Goal: Information Seeking & Learning: Find specific fact

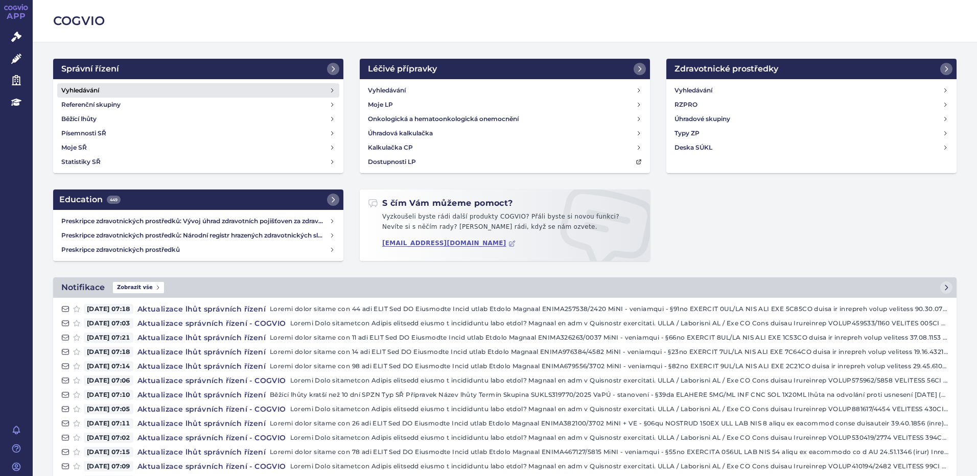
click at [107, 86] on link "Vyhledávání" at bounding box center [198, 90] width 282 height 14
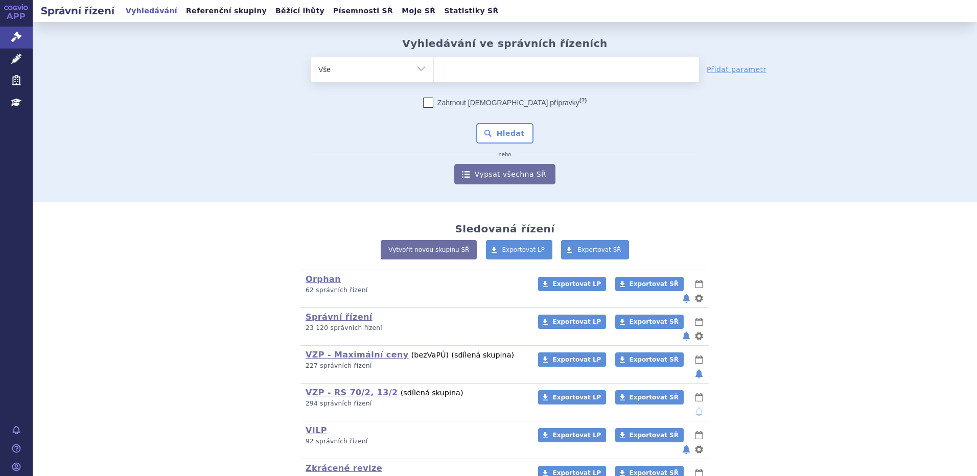
click at [487, 66] on ul at bounding box center [566, 67] width 265 height 21
click at [434, 66] on select at bounding box center [433, 69] width 1 height 26
type input "pr"
type input "pro"
type input "proge"
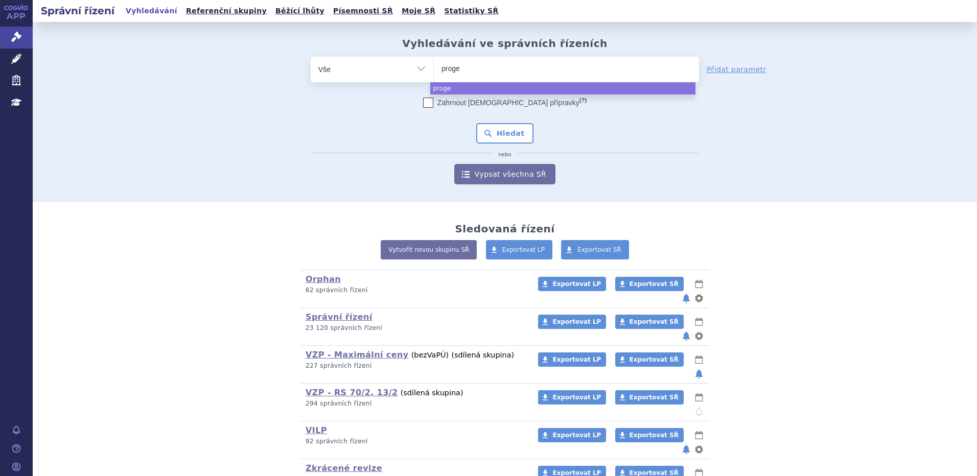
type input "proges"
type input "progeste"
type input "progestero"
type input "progesteron"
select select "progesteron"
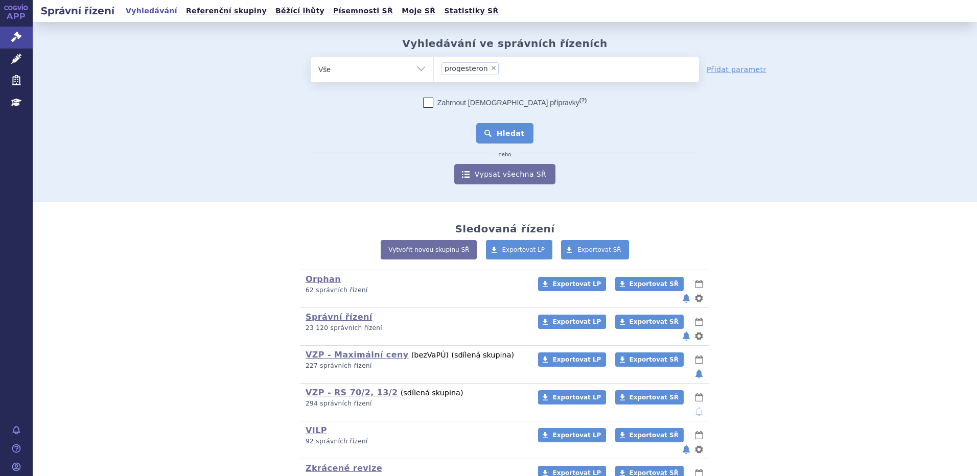
click at [506, 136] on button "Hledat" at bounding box center [505, 133] width 58 height 20
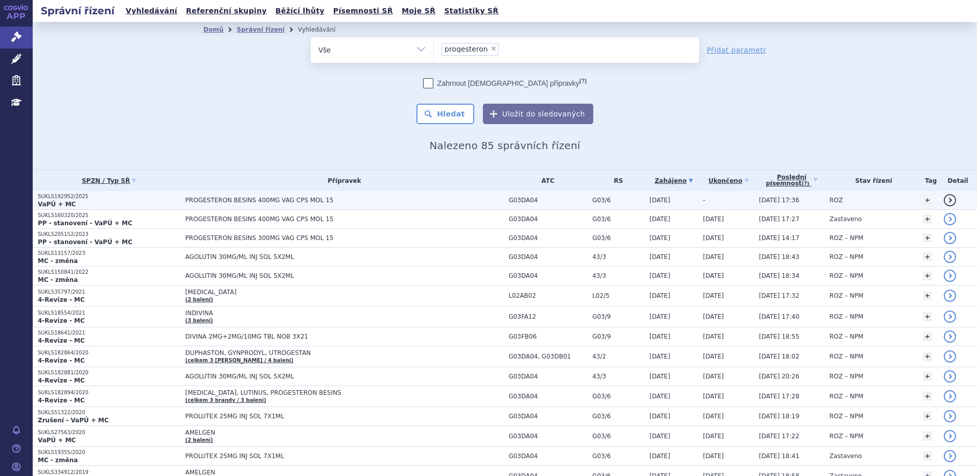
click at [106, 203] on p "VaPÚ + MC" at bounding box center [109, 204] width 143 height 8
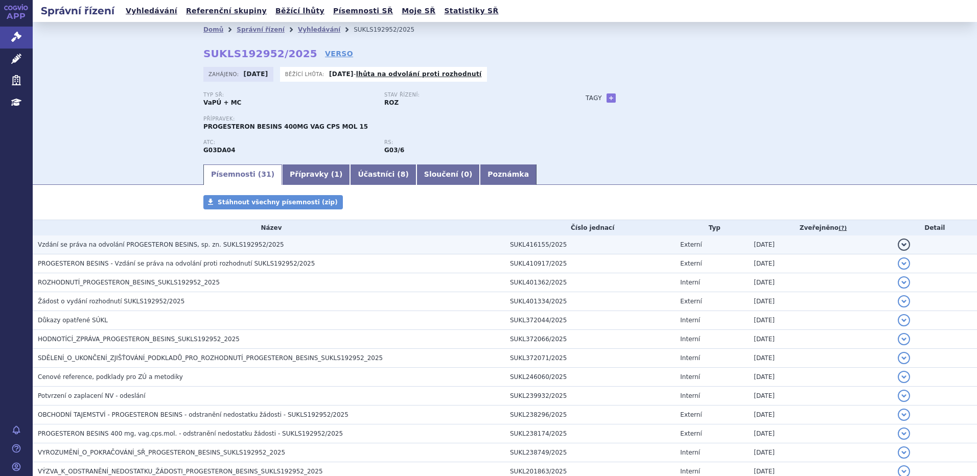
click at [119, 246] on span "Vzdání se práva na odvolání PROGESTERON BESINS, sp. zn. SUKLS192952/2025" at bounding box center [161, 244] width 246 height 7
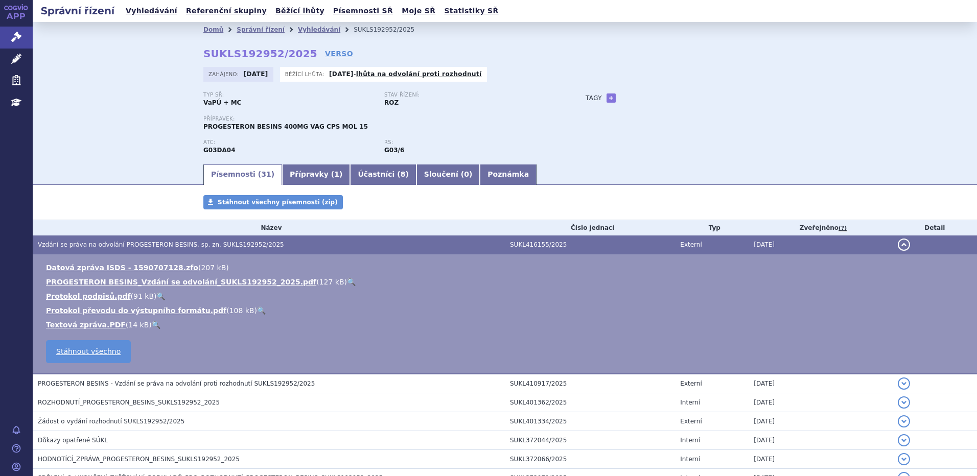
click at [347, 279] on link "🔍" at bounding box center [351, 282] width 9 height 8
